Goal: Information Seeking & Learning: Learn about a topic

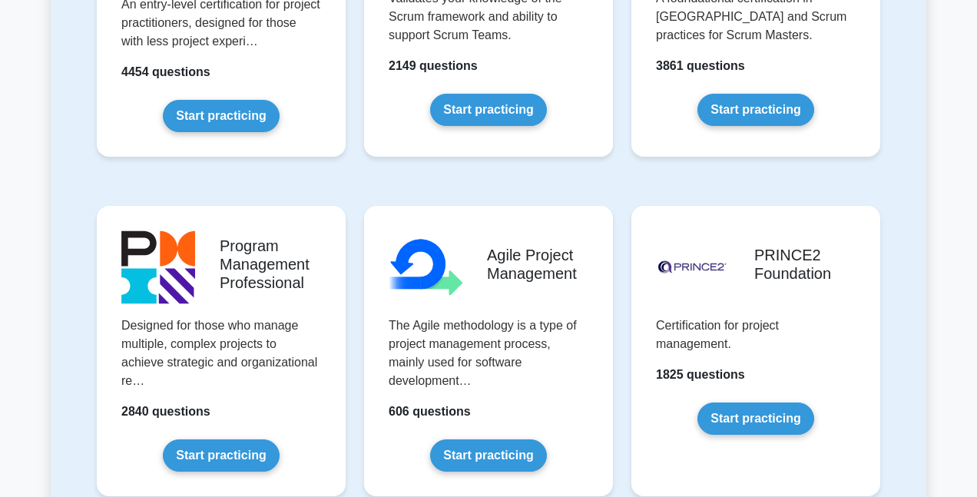
scroll to position [952, 0]
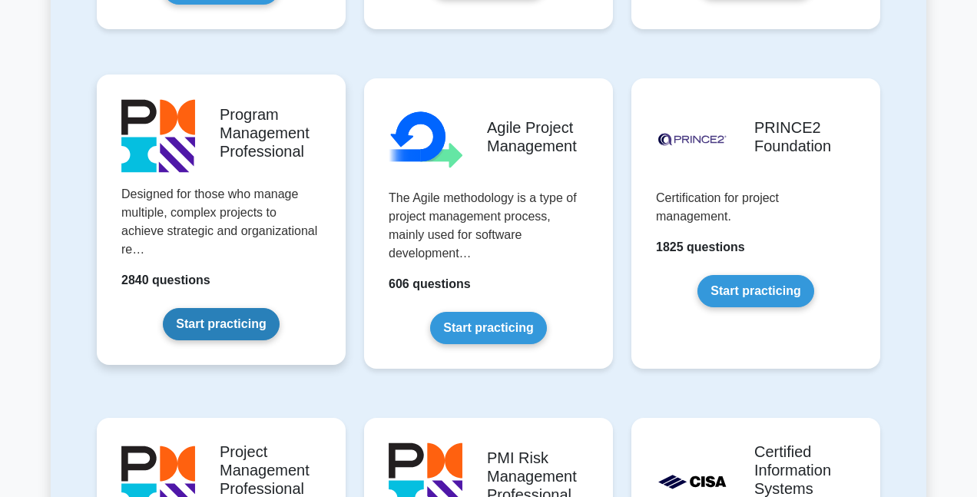
click at [222, 316] on link "Start practicing" at bounding box center [221, 324] width 116 height 32
